Goal: Task Accomplishment & Management: Use online tool/utility

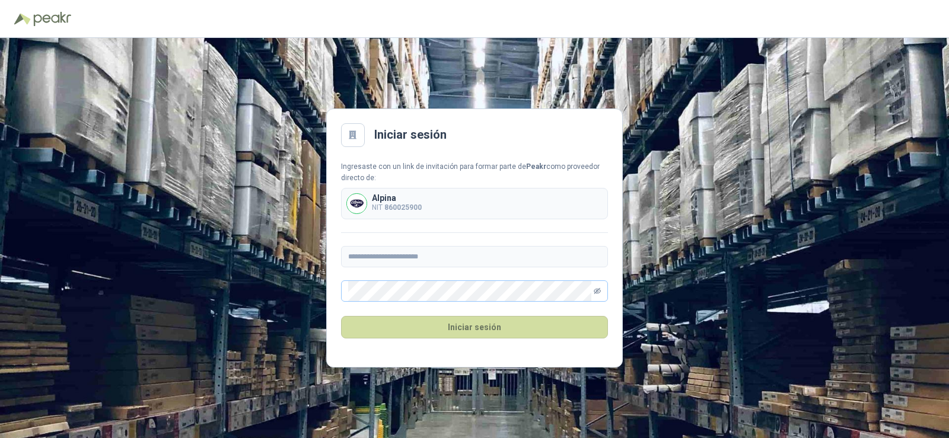
click at [598, 294] on icon "eye-invisible" at bounding box center [597, 291] width 7 height 6
click at [445, 319] on button "Iniciar sesión" at bounding box center [474, 327] width 267 height 23
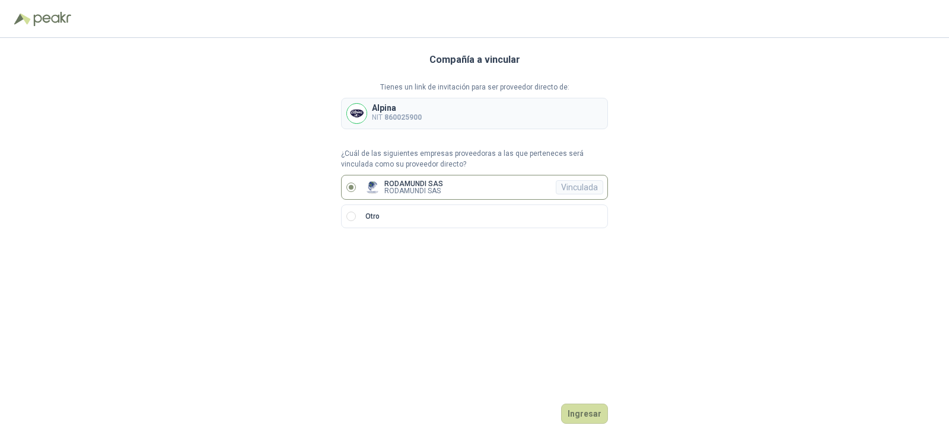
drag, startPoint x: 589, startPoint y: 419, endPoint x: 576, endPoint y: 377, distance: 44.1
click at [578, 377] on div "Compañía a vincular Tienes un link de invitación para ser proveedor directo de:…" at bounding box center [474, 238] width 267 height 400
click at [597, 405] on button "Ingresar" at bounding box center [584, 414] width 47 height 20
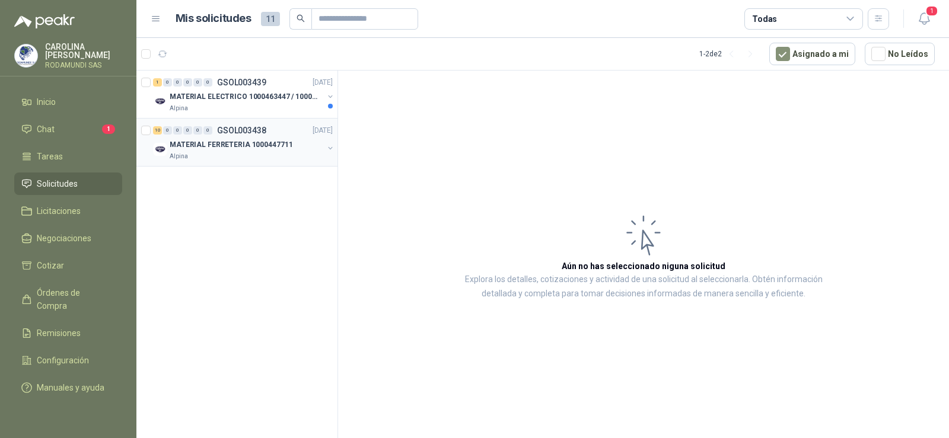
click at [198, 152] on div "Alpina" at bounding box center [247, 156] width 154 height 9
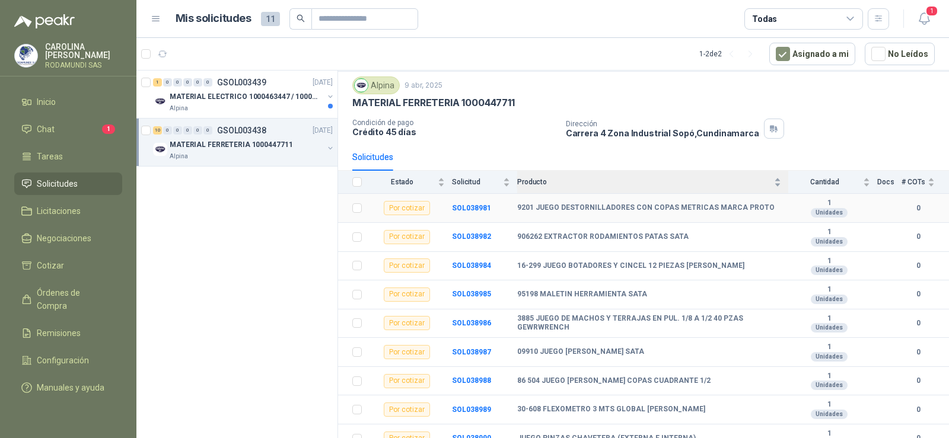
scroll to position [15, 0]
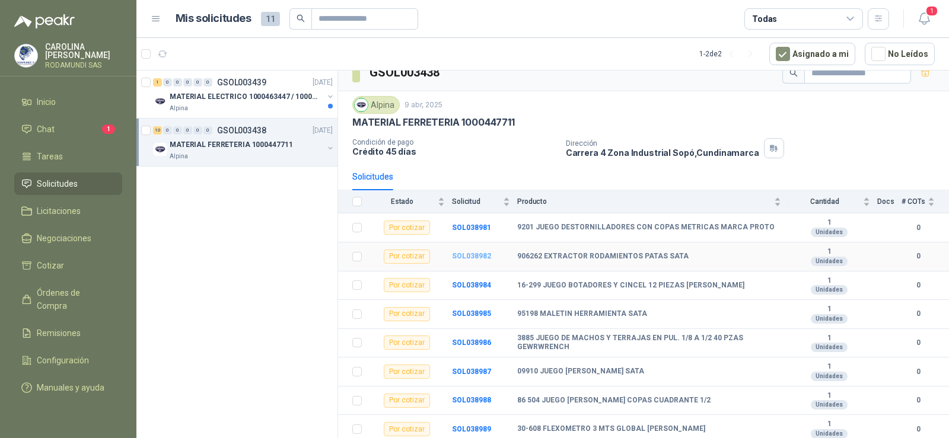
click at [464, 257] on b "SOL038982" at bounding box center [471, 256] width 39 height 8
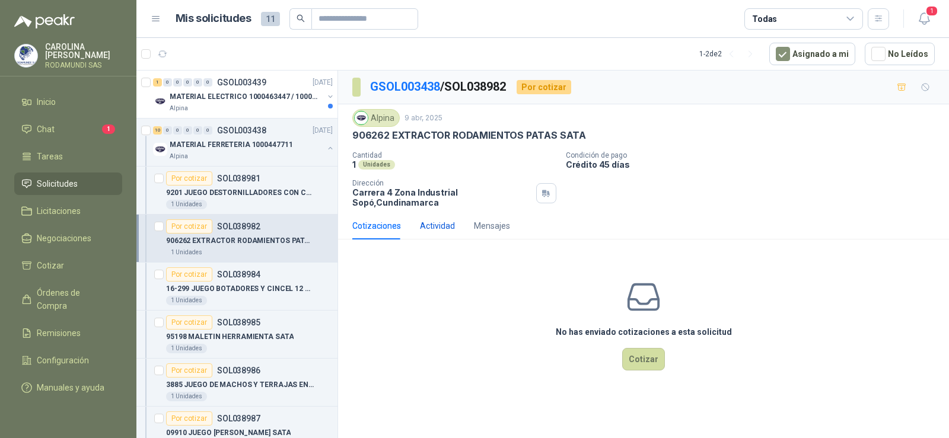
click at [426, 230] on div "Actividad" at bounding box center [437, 225] width 35 height 13
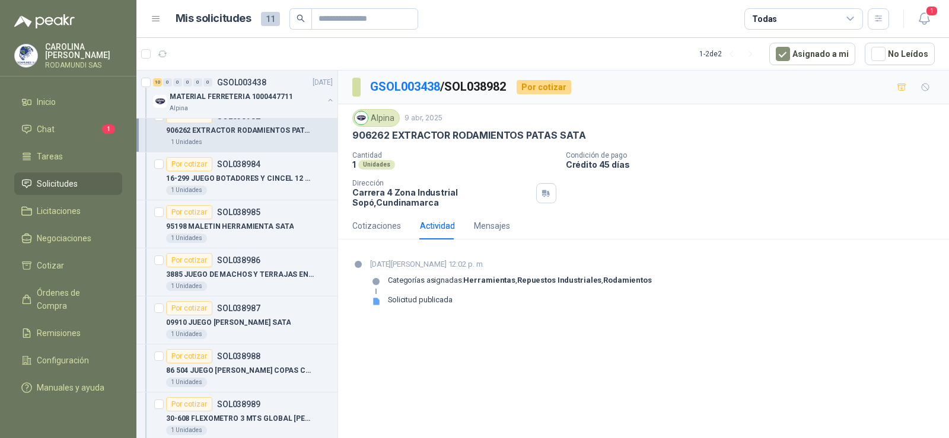
scroll to position [53, 0]
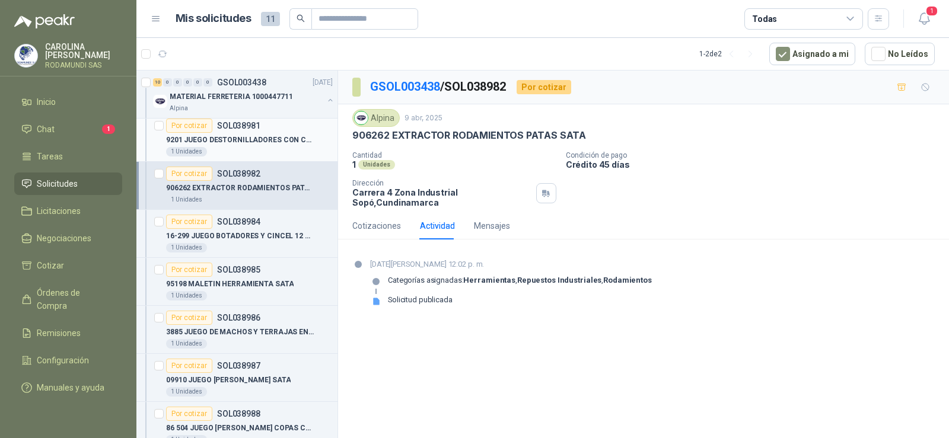
click at [234, 139] on p "9201 JUEGO DESTORNILLADORES CON COPAS METRICAS MARCA PROTO" at bounding box center [240, 140] width 148 height 11
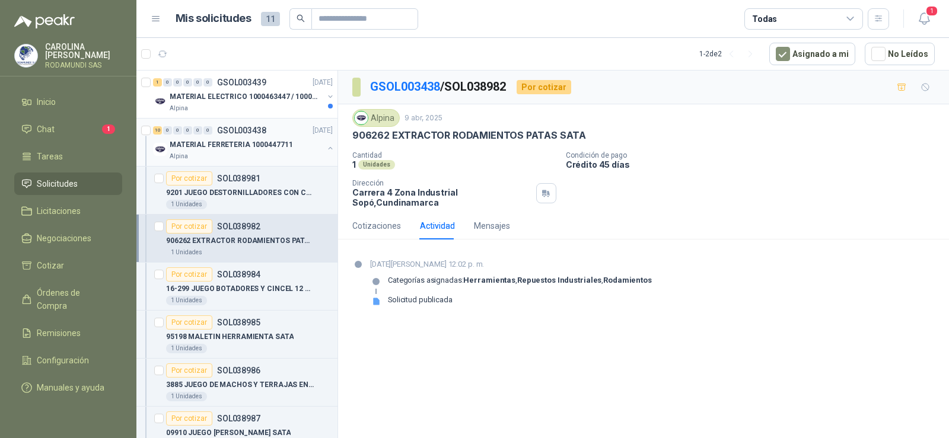
click at [238, 142] on p "MATERIAL FERRETERIA 1000447711" at bounding box center [231, 144] width 123 height 11
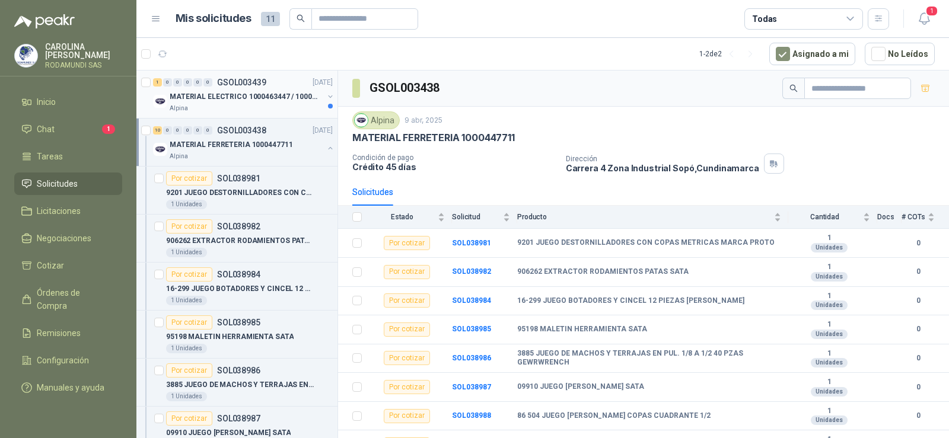
click at [211, 106] on div "Alpina" at bounding box center [247, 108] width 154 height 9
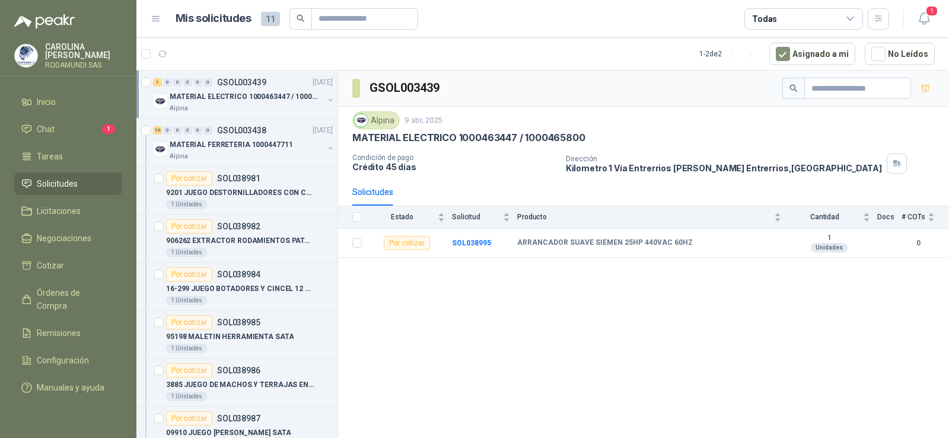
click at [441, 432] on div "GSOL003439 Alpina 9 abr, 2025 MATERIAL ELECTRICO 1000463447 / 1000465800 Condic…" at bounding box center [643, 257] width 611 height 372
click at [228, 151] on div "MATERIAL FERRETERIA 1000447711" at bounding box center [247, 145] width 154 height 14
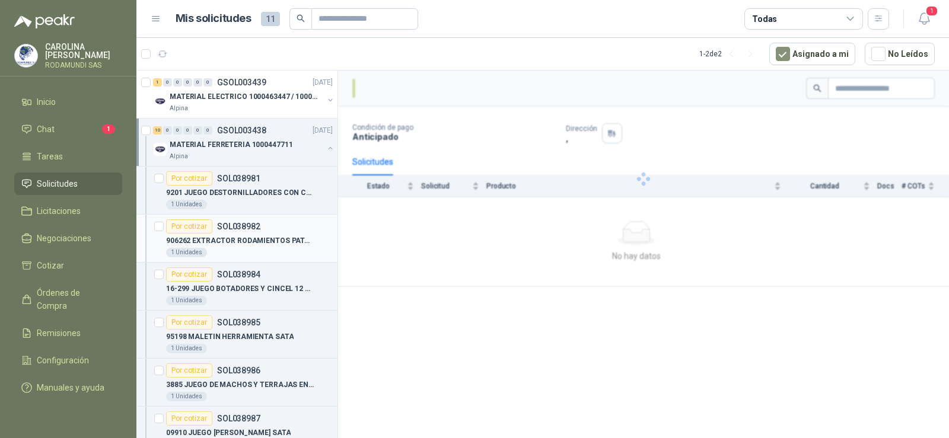
click at [226, 241] on p "906262 EXTRACTOR RODAMIENTOS PATAS SATA" at bounding box center [240, 240] width 148 height 11
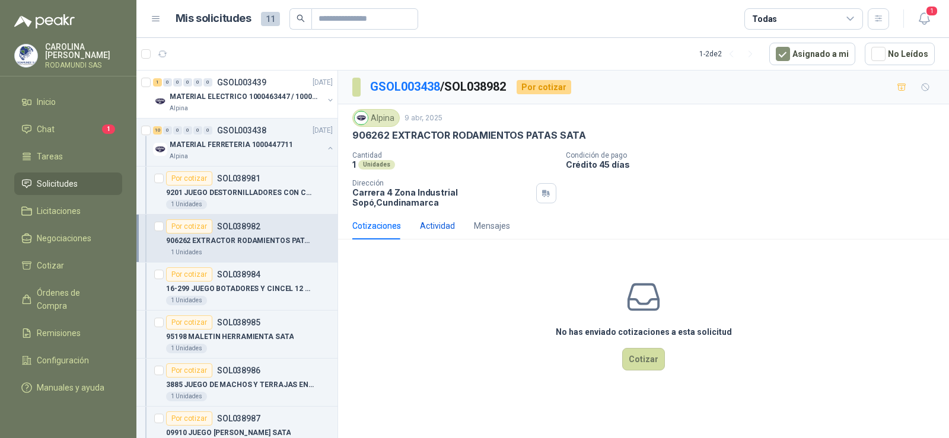
click at [450, 225] on div "Actividad" at bounding box center [437, 225] width 35 height 13
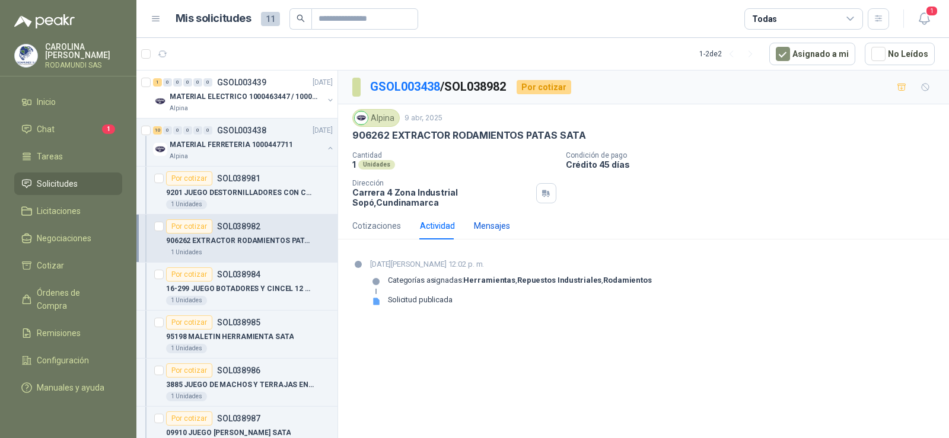
click at [490, 231] on div "Mensajes" at bounding box center [492, 225] width 36 height 13
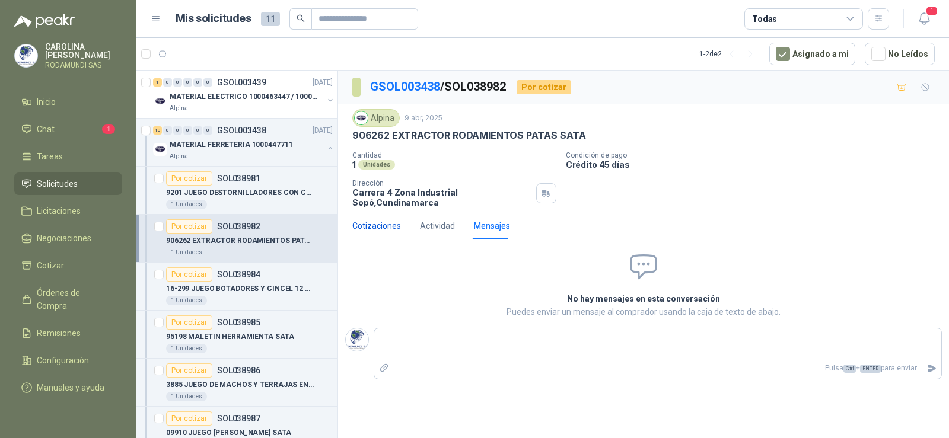
click at [368, 229] on div "Cotizaciones" at bounding box center [376, 225] width 49 height 13
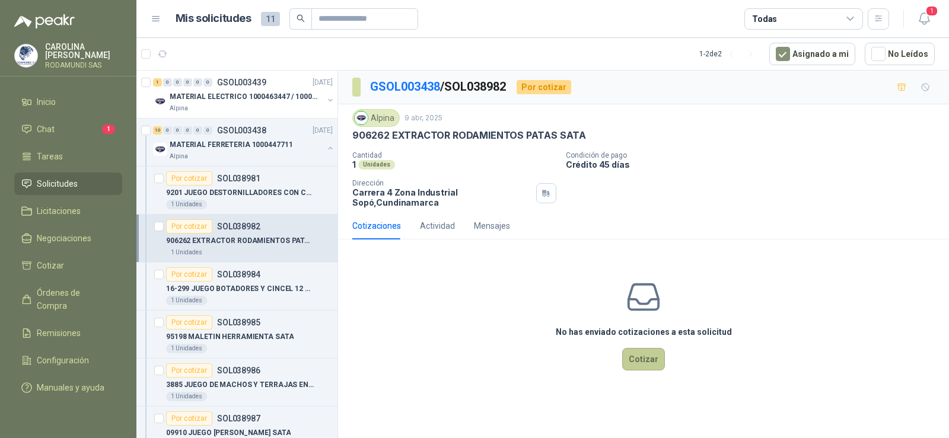
click at [628, 358] on button "Cotizar" at bounding box center [643, 359] width 43 height 23
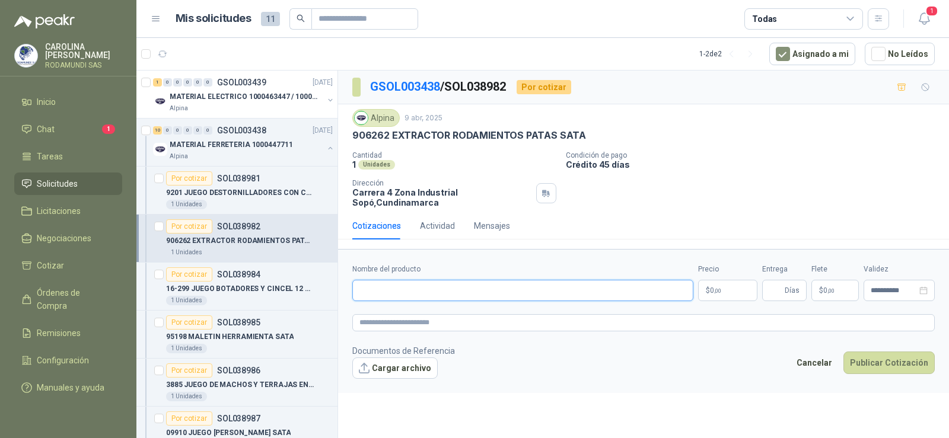
click at [650, 298] on input "Nombre del producto" at bounding box center [522, 290] width 341 height 21
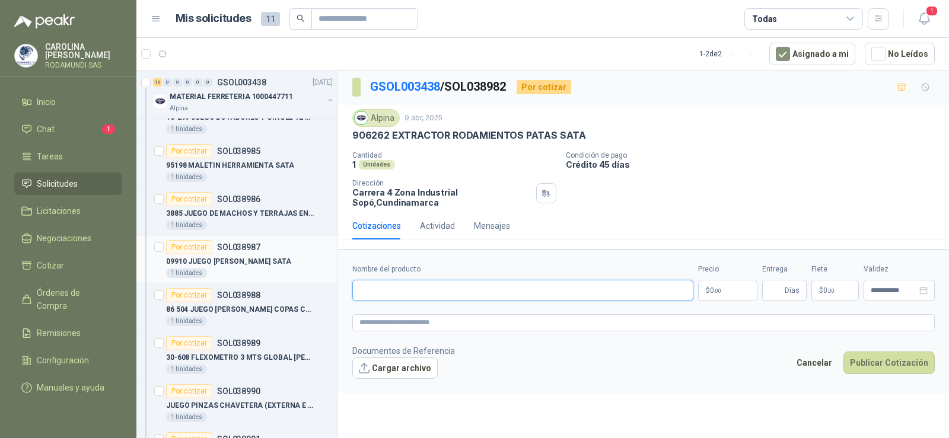
scroll to position [231, 0]
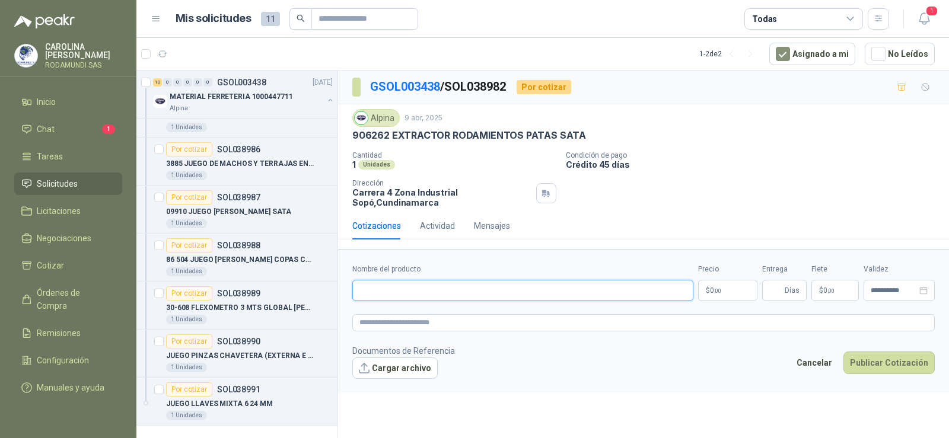
click at [425, 295] on input "Nombre del producto" at bounding box center [522, 290] width 341 height 21
click at [82, 128] on li "Chat 1" at bounding box center [68, 129] width 94 height 13
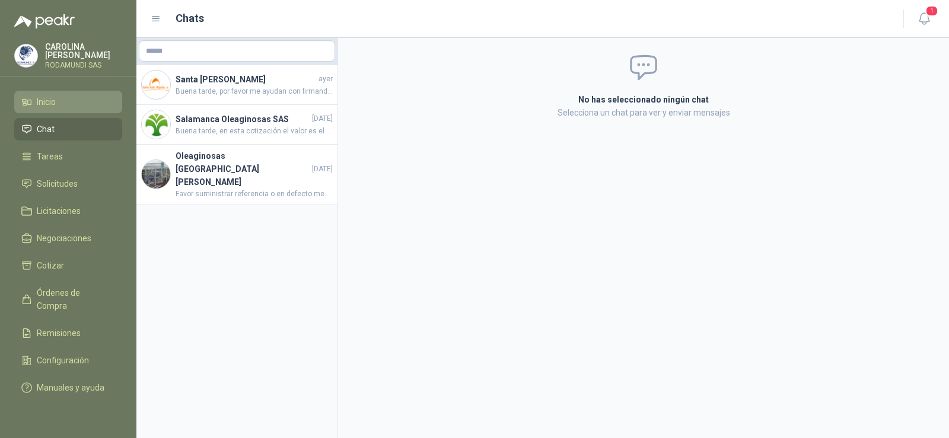
click at [50, 104] on span "Inicio" at bounding box center [46, 101] width 19 height 13
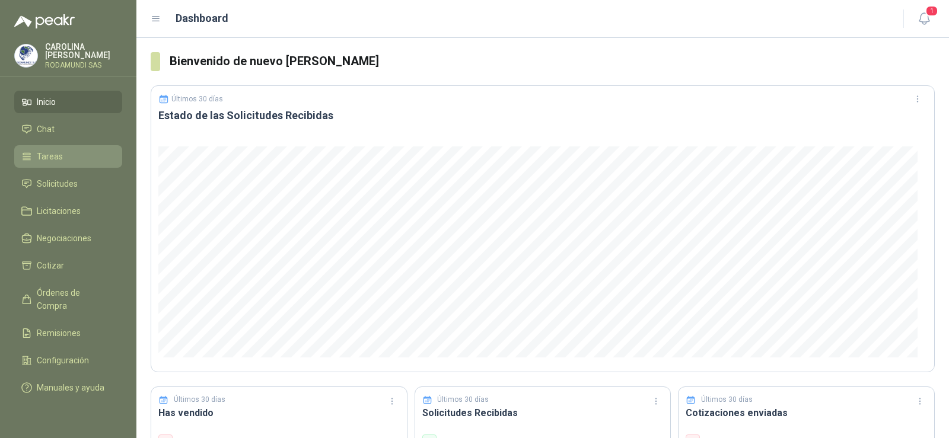
click at [65, 155] on li "Tareas" at bounding box center [68, 156] width 94 height 13
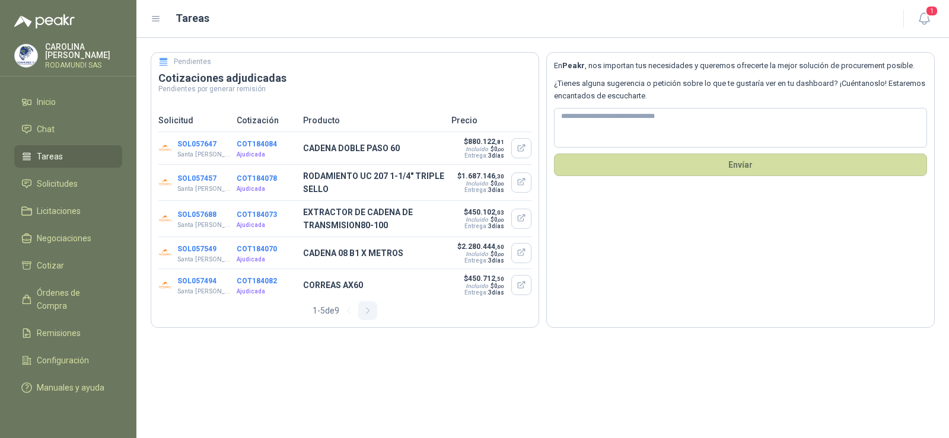
click at [363, 316] on button "button" at bounding box center [367, 310] width 19 height 19
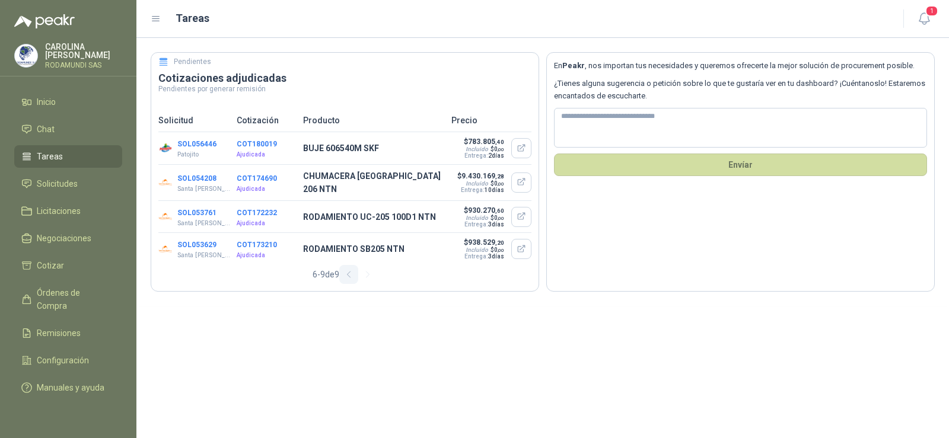
click at [348, 277] on icon "button" at bounding box center [349, 275] width 10 height 10
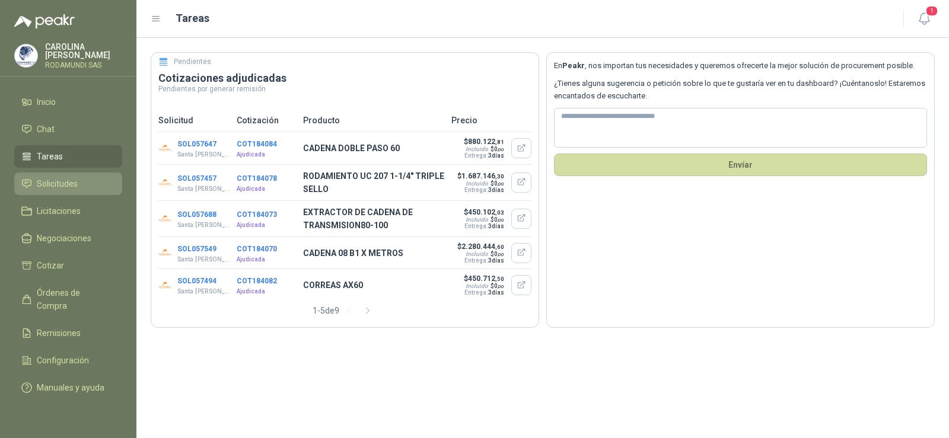
click at [69, 177] on span "Solicitudes" at bounding box center [57, 183] width 41 height 13
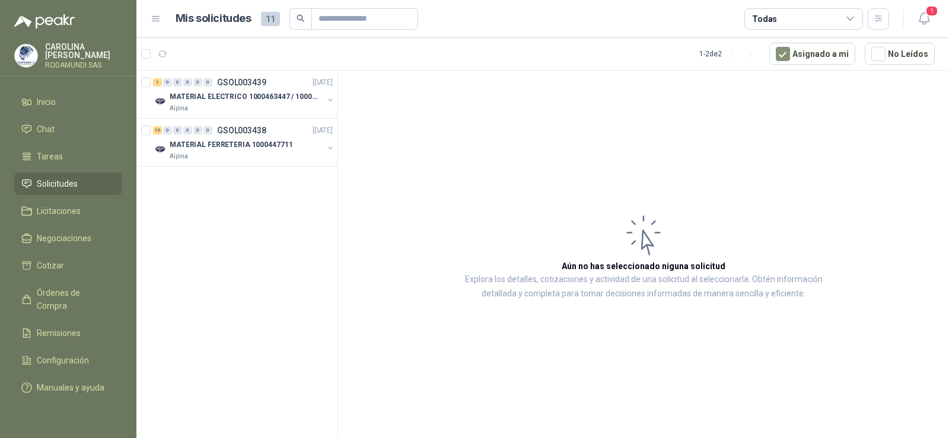
click at [69, 183] on span "Solicitudes" at bounding box center [57, 183] width 41 height 13
click at [81, 94] on link "Inicio" at bounding box center [68, 102] width 108 height 23
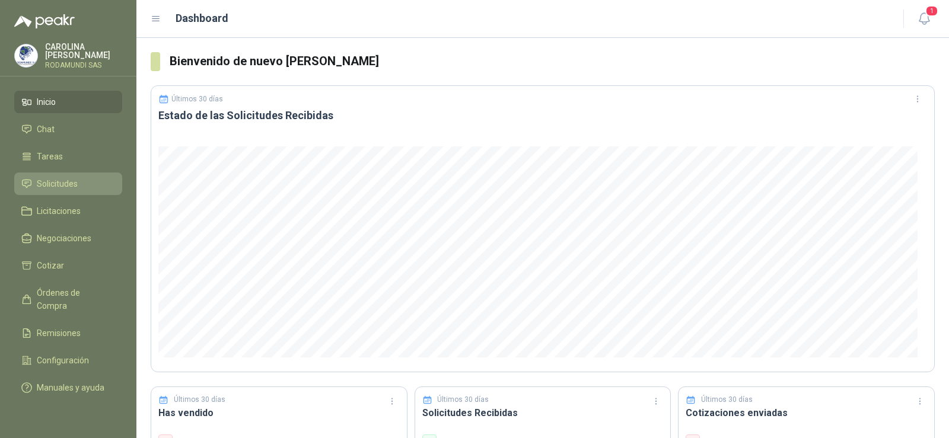
click at [56, 184] on span "Solicitudes" at bounding box center [57, 183] width 41 height 13
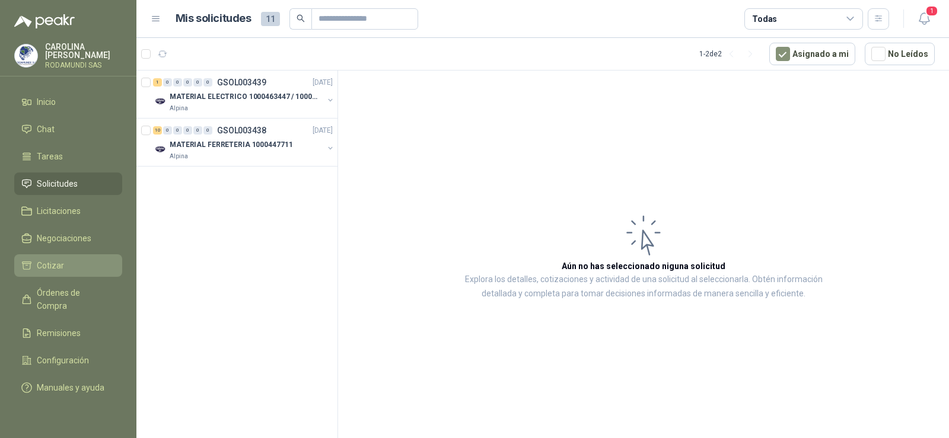
click at [68, 262] on li "Cotizar" at bounding box center [68, 265] width 94 height 13
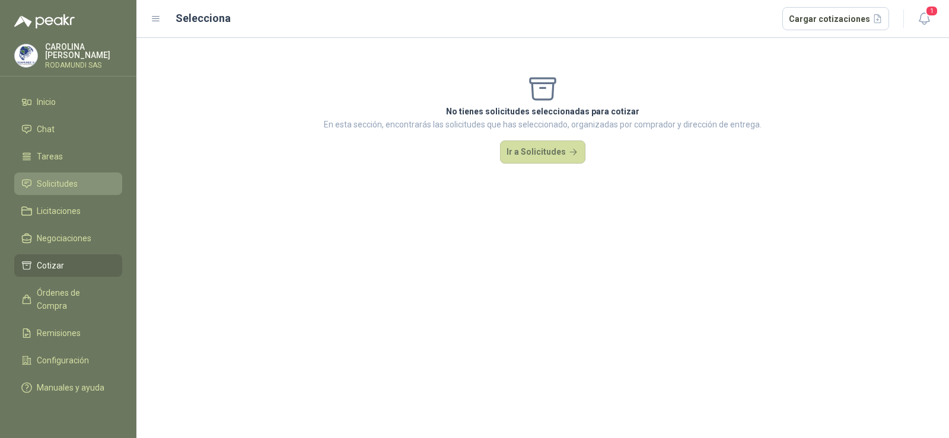
click at [59, 178] on span "Solicitudes" at bounding box center [57, 183] width 41 height 13
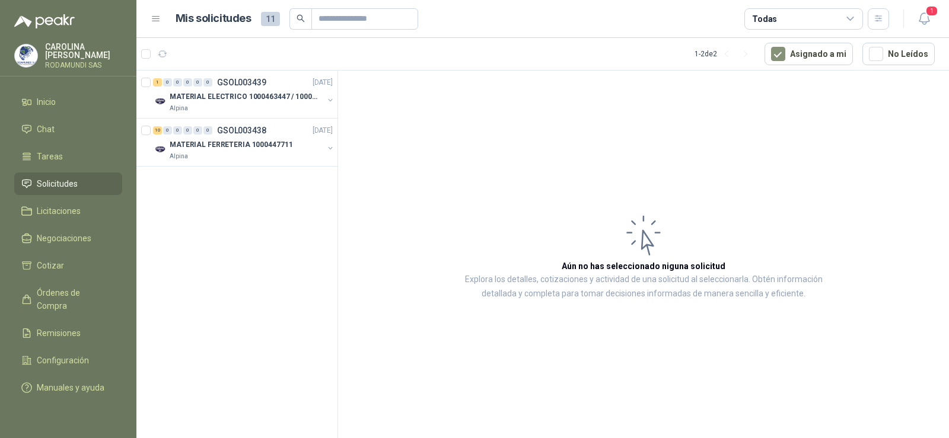
click at [160, 21] on icon at bounding box center [156, 19] width 11 height 11
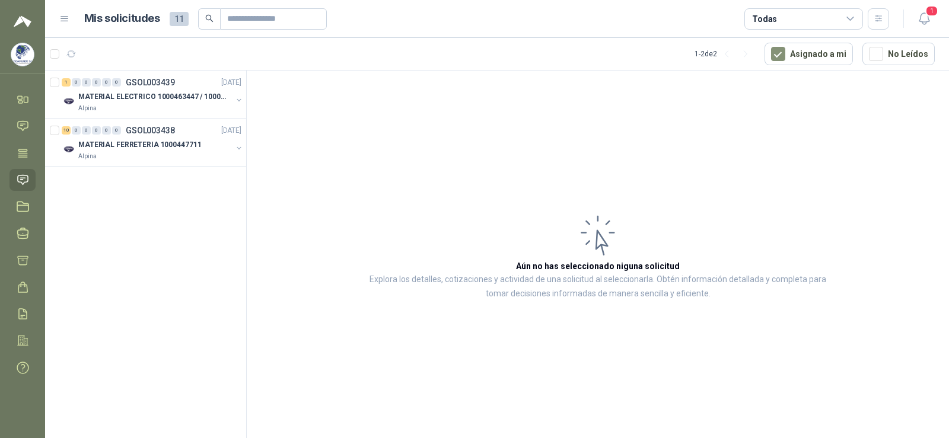
click at [66, 14] on icon at bounding box center [64, 19] width 11 height 11
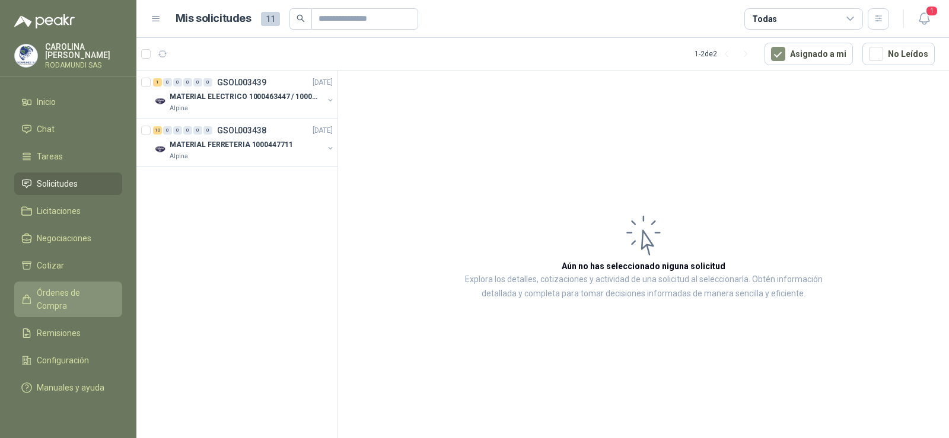
click at [73, 290] on span "Órdenes de Compra" at bounding box center [74, 299] width 74 height 26
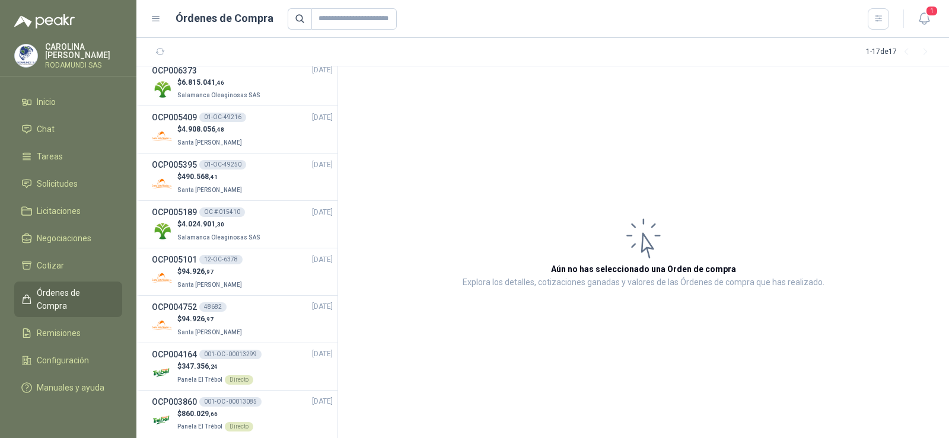
scroll to position [449, 0]
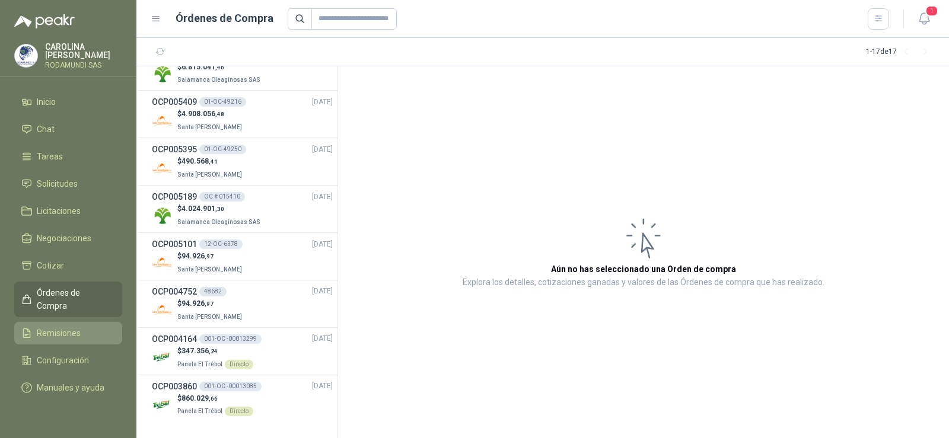
click at [79, 327] on span "Remisiones" at bounding box center [59, 333] width 44 height 13
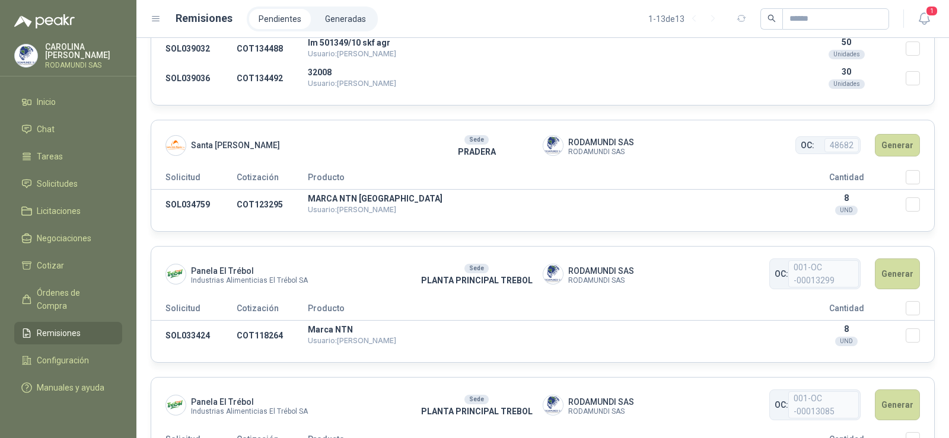
scroll to position [1147, 0]
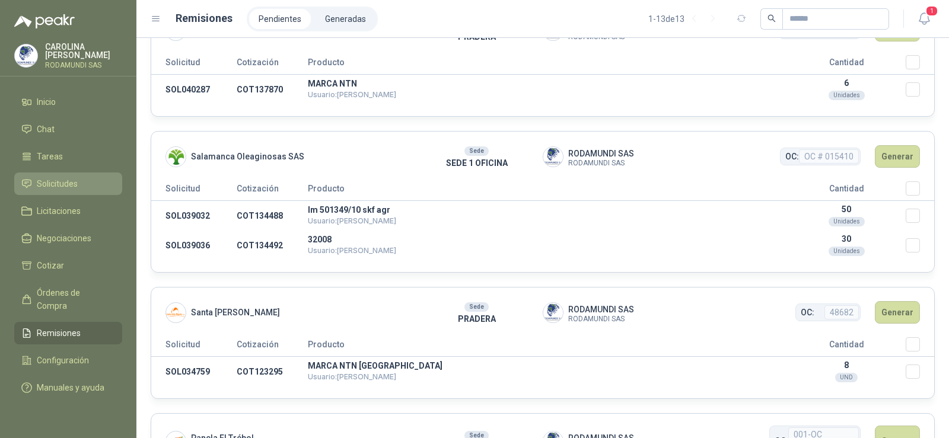
click at [101, 187] on li "Solicitudes" at bounding box center [68, 183] width 94 height 13
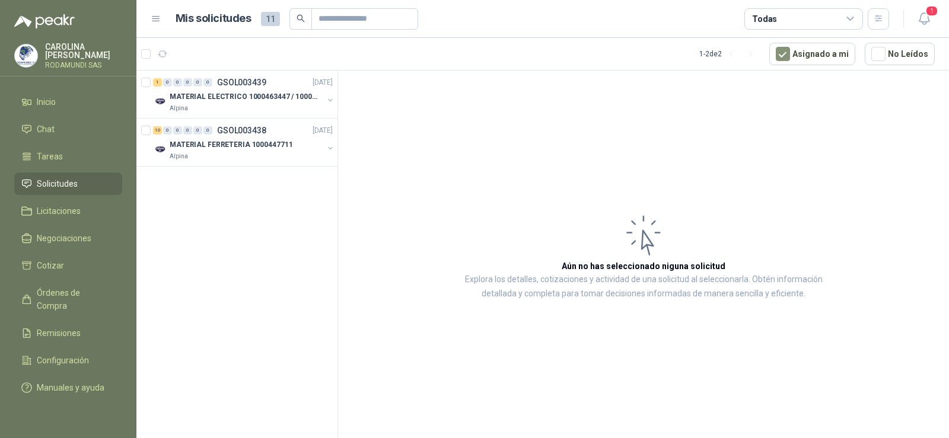
click at [154, 19] on icon at bounding box center [155, 19] width 7 height 5
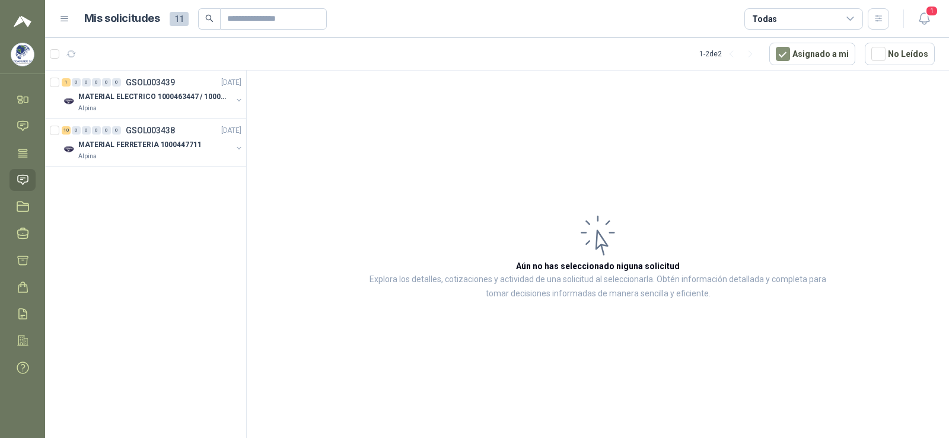
click at [58, 9] on header "Mis solicitudes 11 Todas 1" at bounding box center [497, 19] width 904 height 38
click at [60, 19] on icon at bounding box center [64, 19] width 11 height 11
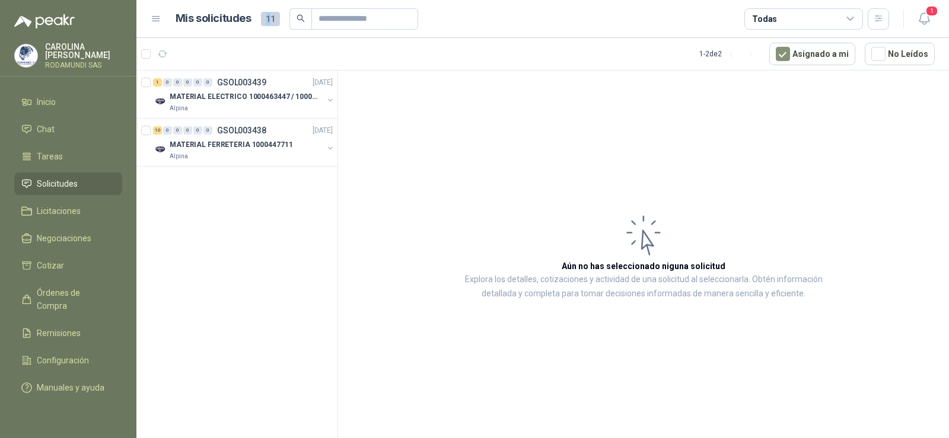
click at [267, 17] on span "11" at bounding box center [270, 19] width 19 height 14
click at [324, 17] on input "text" at bounding box center [359, 19] width 83 height 20
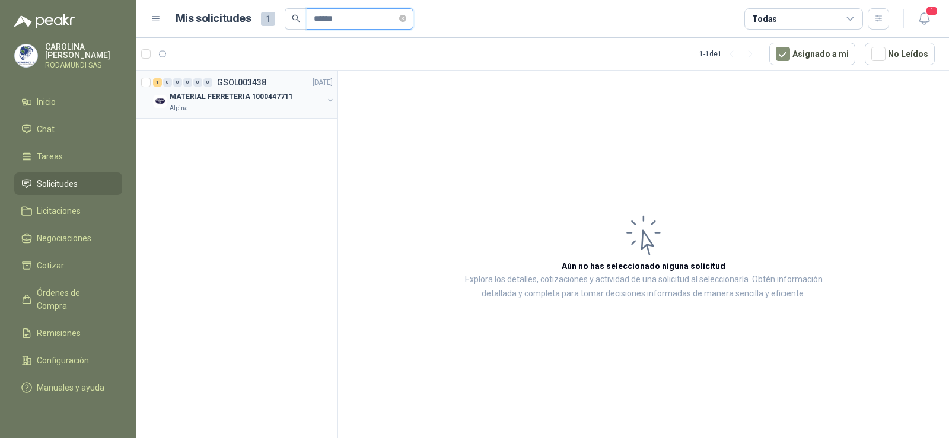
type input "******"
click at [218, 100] on p "MATERIAL FERRETERIA 1000447711" at bounding box center [231, 96] width 123 height 11
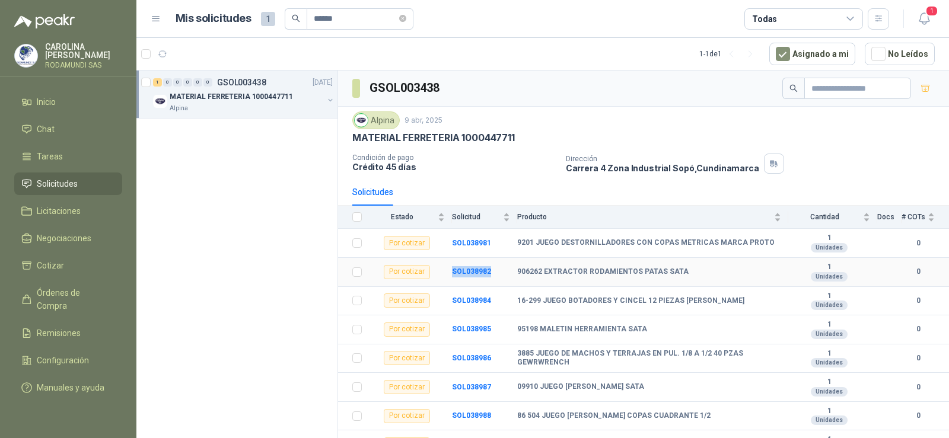
drag, startPoint x: 492, startPoint y: 273, endPoint x: 448, endPoint y: 275, distance: 43.9
click at [448, 275] on tr "Por cotizar SOL038982 906262 EXTRACTOR RODAMIENTOS PATAS SATA 1 Unidades 0" at bounding box center [643, 272] width 611 height 29
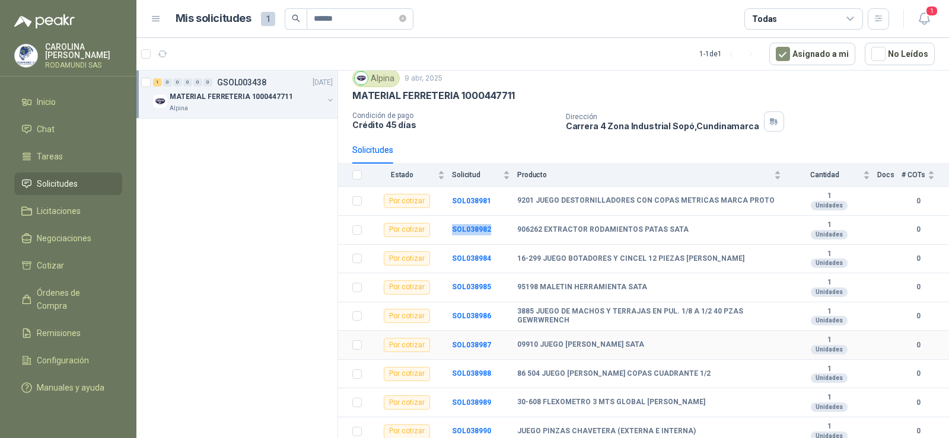
scroll to position [15, 0]
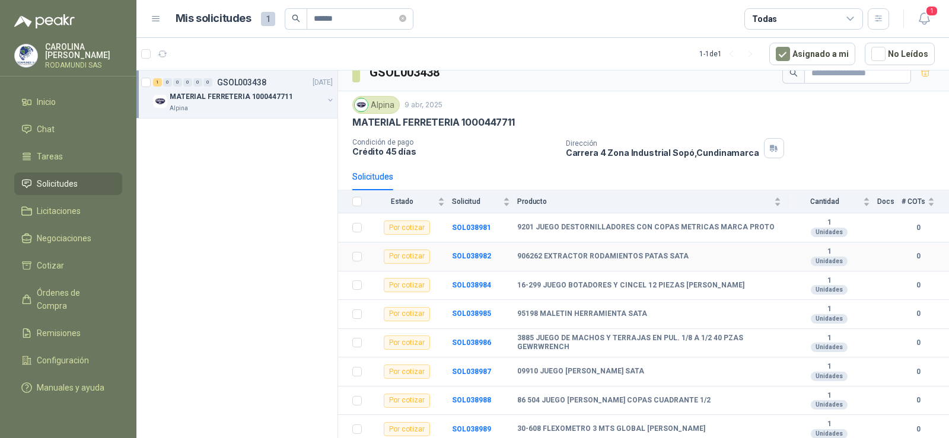
click at [538, 257] on b "906262 EXTRACTOR RODAMIENTOS PATAS SATA" at bounding box center [602, 256] width 171 height 9
click at [580, 259] on b "906262 EXTRACTOR RODAMIENTOS PATAS SATA" at bounding box center [602, 256] width 171 height 9
click at [825, 257] on div "Unidades" at bounding box center [829, 261] width 37 height 9
click at [619, 252] on b "906262 EXTRACTOR RODAMIENTOS PATAS SATA" at bounding box center [602, 256] width 171 height 9
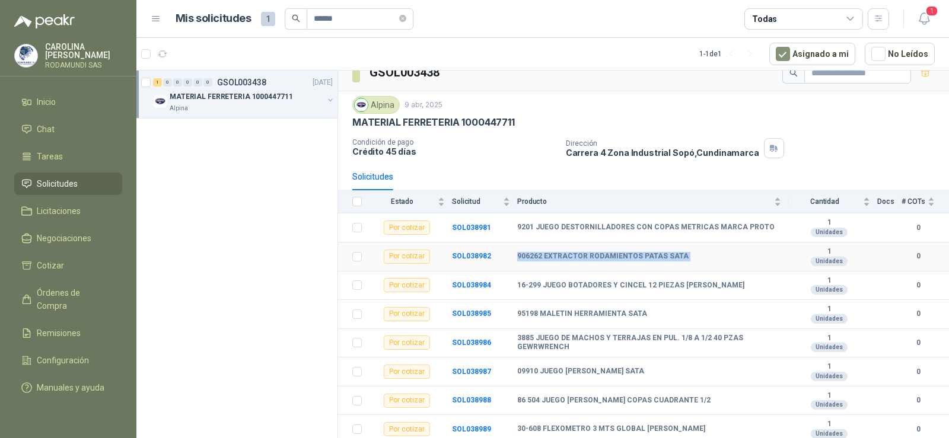
click at [619, 252] on b "906262 EXTRACTOR RODAMIENTOS PATAS SATA" at bounding box center [602, 256] width 171 height 9
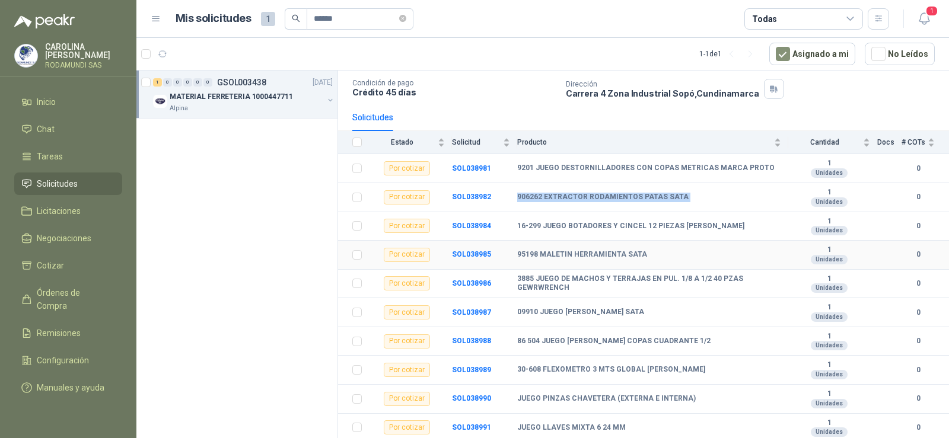
scroll to position [0, 0]
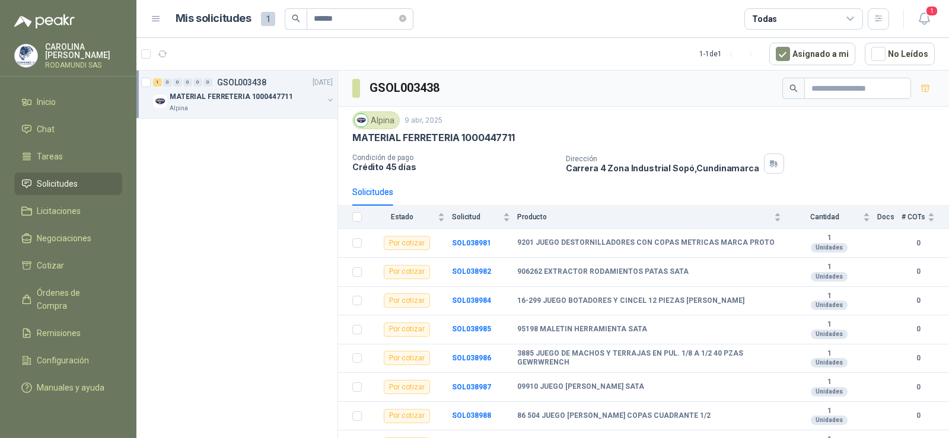
click at [236, 196] on div "1 0 0 0 0 0 GSOL003438 [DATE] MATERIAL FERRETERIA 1000447711 Alpina" at bounding box center [237, 257] width 202 height 372
click at [70, 190] on link "Solicitudes" at bounding box center [68, 184] width 108 height 23
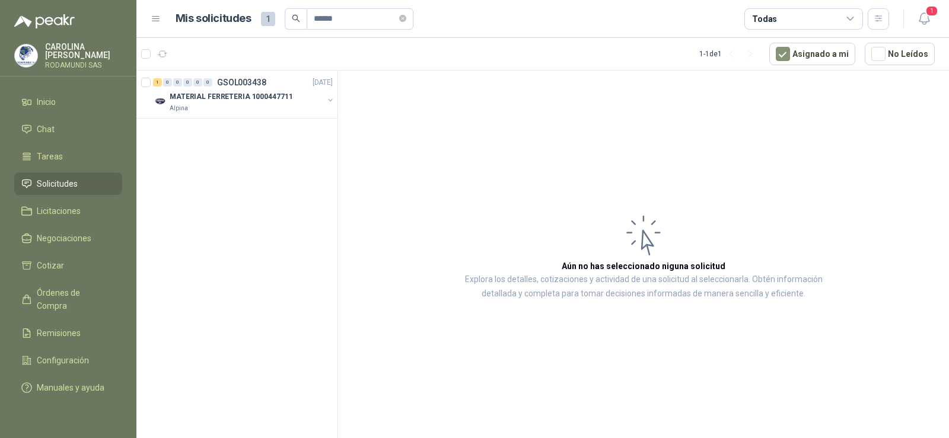
click at [76, 185] on span "Solicitudes" at bounding box center [57, 183] width 41 height 13
click at [68, 184] on span "Solicitudes" at bounding box center [57, 183] width 41 height 13
click at [55, 139] on link "Chat" at bounding box center [68, 129] width 108 height 23
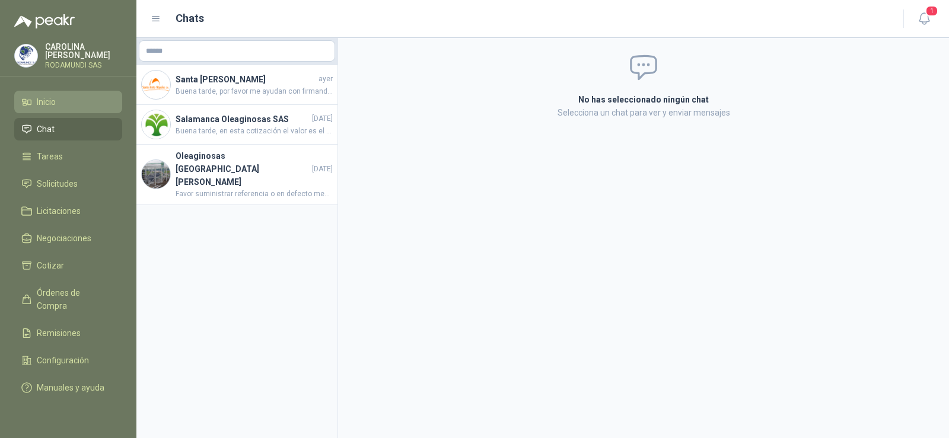
click at [47, 104] on span "Inicio" at bounding box center [46, 101] width 19 height 13
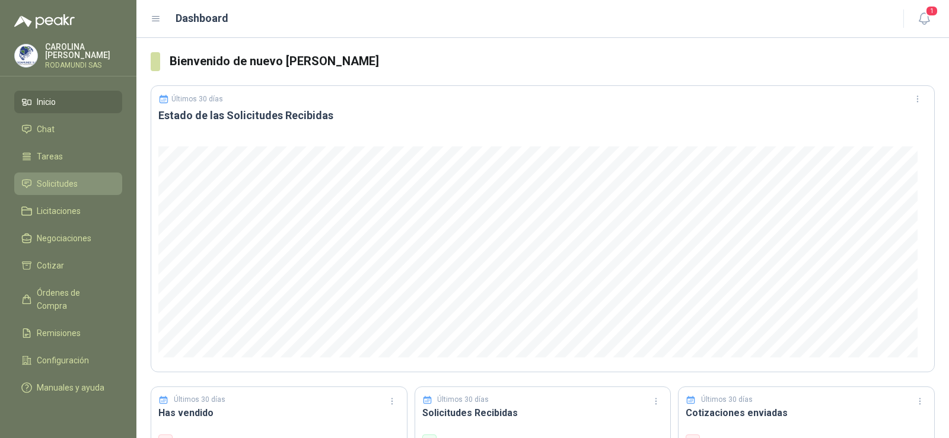
click at [44, 188] on span "Solicitudes" at bounding box center [57, 183] width 41 height 13
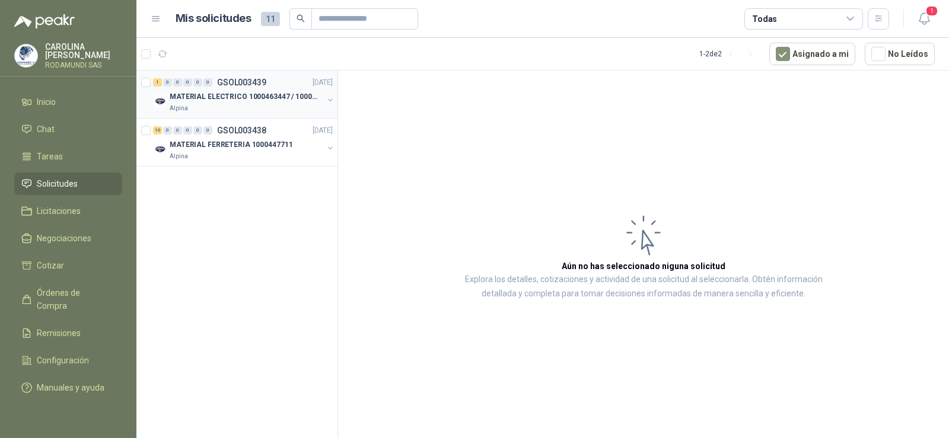
click at [202, 90] on div "MATERIAL ELECTRICO 1000463447 / 1000465800" at bounding box center [247, 97] width 154 height 14
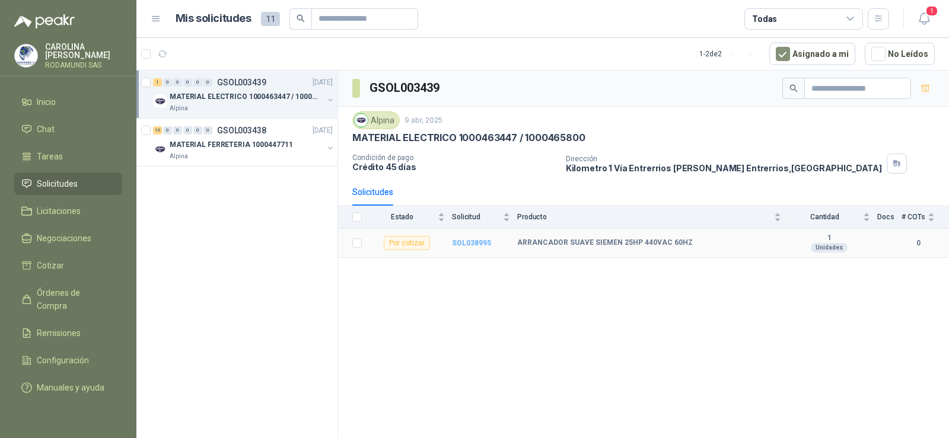
click at [463, 240] on b "SOL038995" at bounding box center [471, 243] width 39 height 8
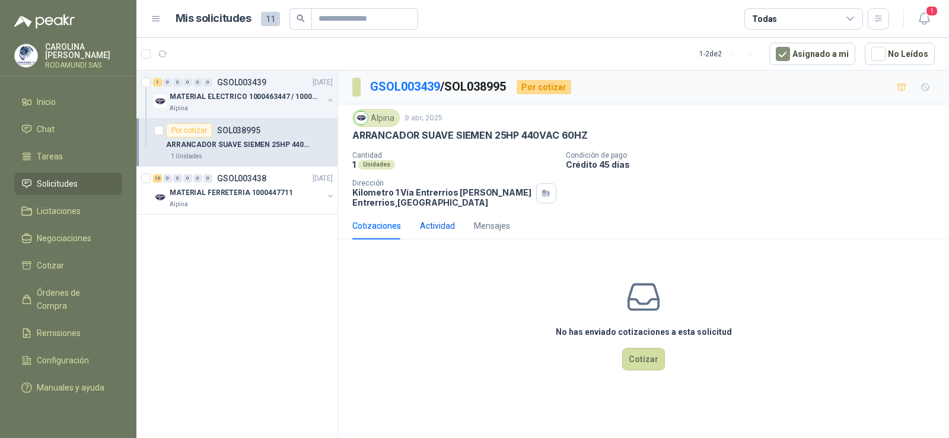
click at [439, 228] on div "Actividad" at bounding box center [437, 225] width 35 height 13
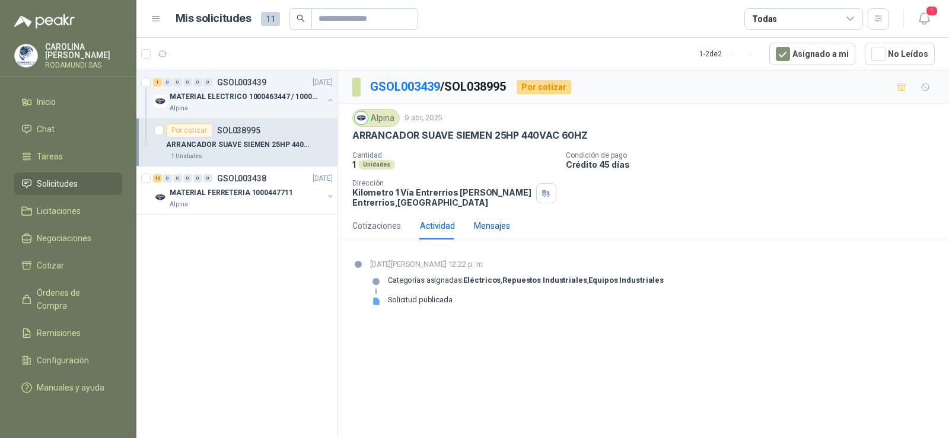
click at [499, 227] on div "Mensajes" at bounding box center [492, 225] width 36 height 13
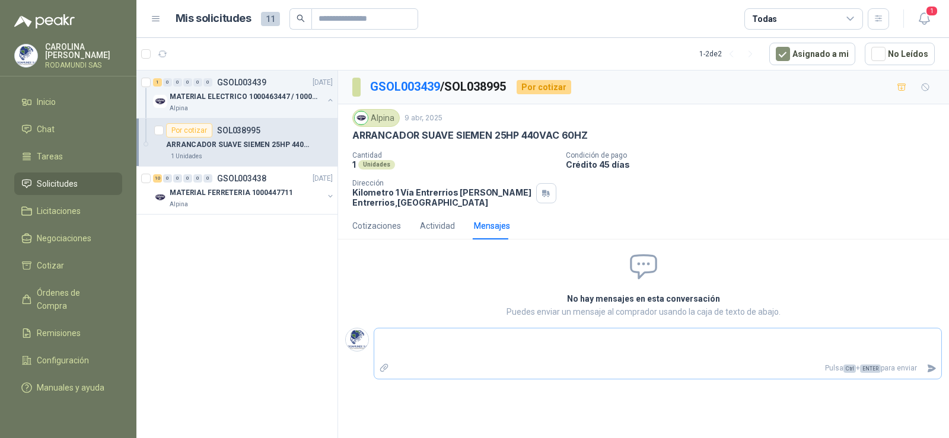
click at [464, 353] on textarea at bounding box center [657, 344] width 567 height 27
